Goal: Find specific page/section: Find specific page/section

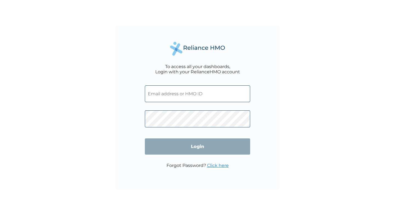
type input "[PERSON_NAME][EMAIL_ADDRESS][DOMAIN_NAME]"
click at [193, 150] on input "Login" at bounding box center [197, 146] width 105 height 16
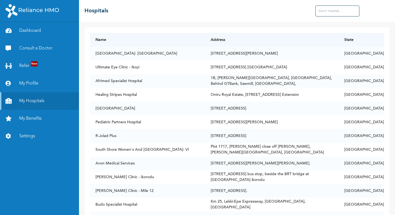
click at [340, 14] on input "text" at bounding box center [338, 10] width 44 height 11
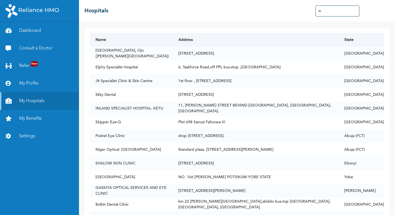
type input "s"
